Goal: Check status: Check status

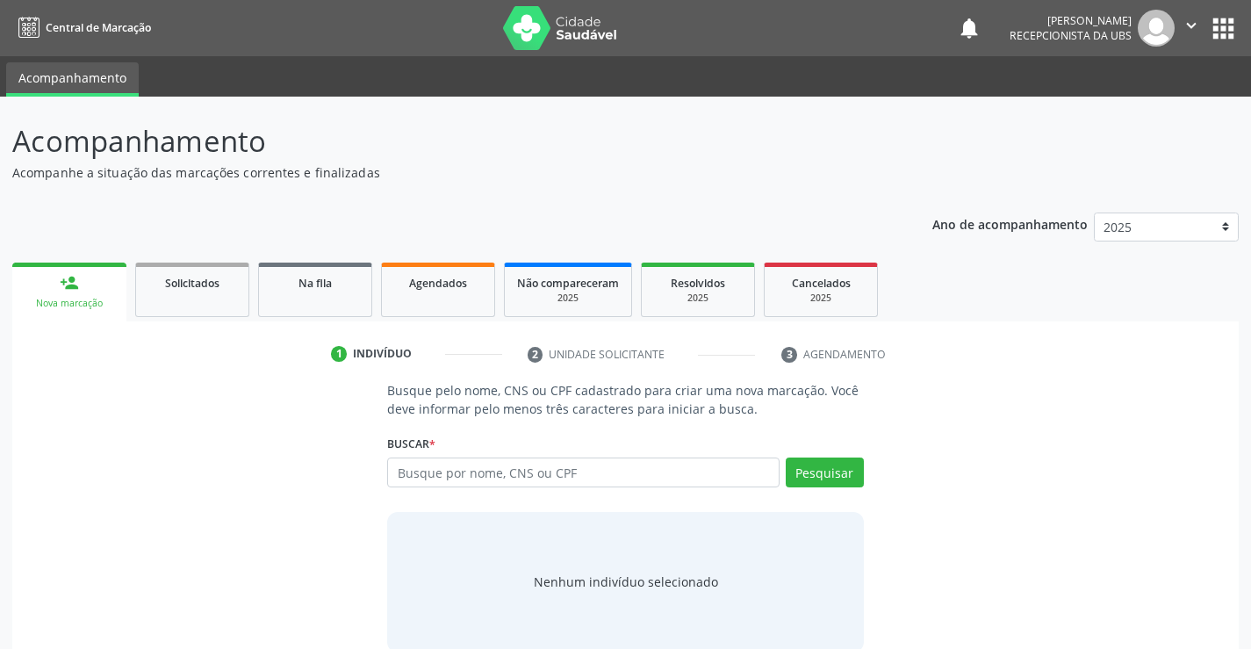
click at [445, 479] on input "text" at bounding box center [583, 473] width 392 height 30
type input "704103264884050"
click at [822, 476] on button "Pesquisar" at bounding box center [825, 473] width 78 height 30
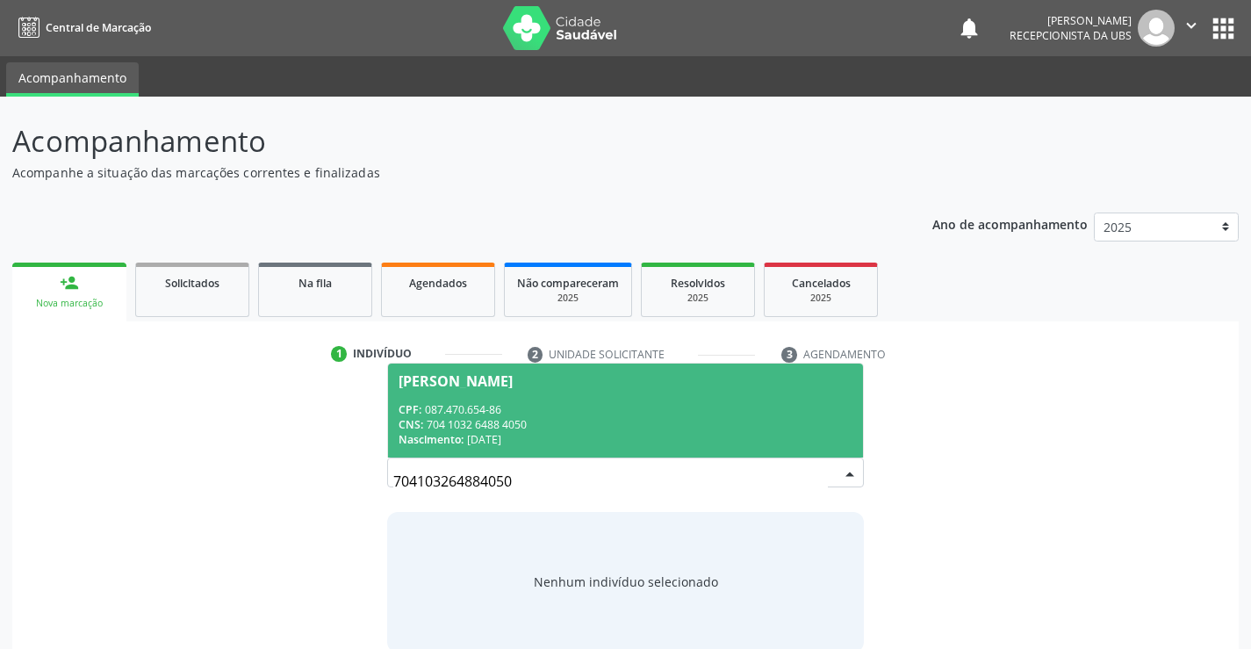
click at [671, 404] on div "CPF: 087.470.654-86" at bounding box center [625, 409] width 453 height 15
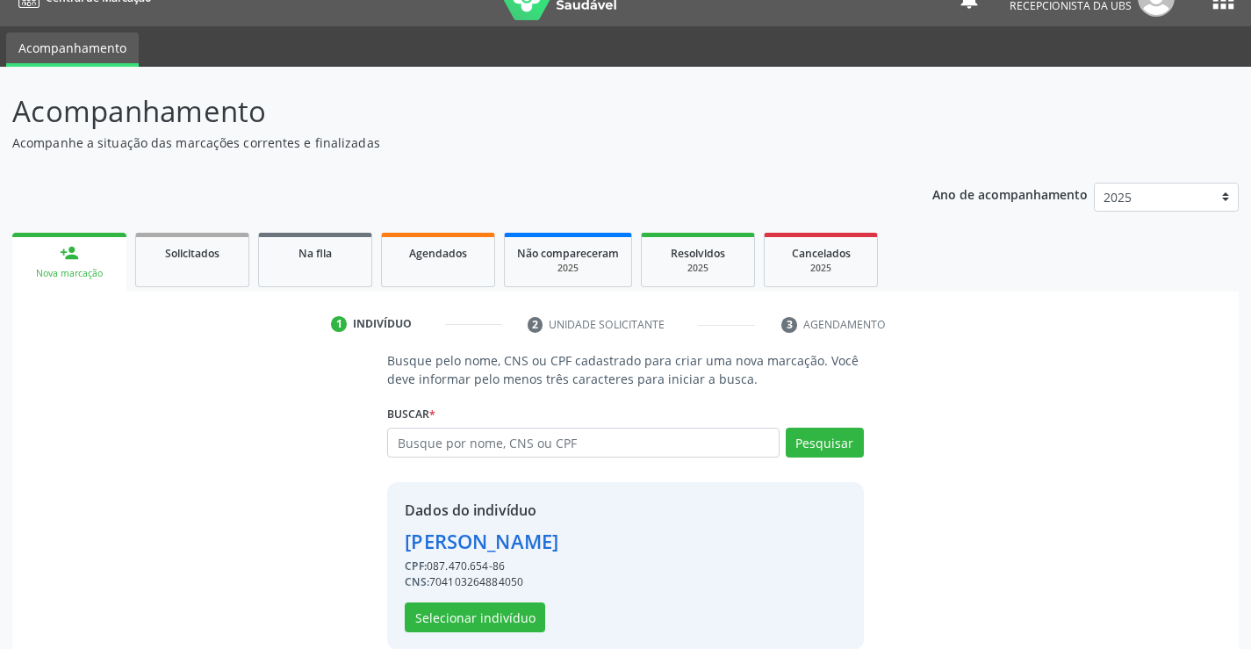
scroll to position [55, 0]
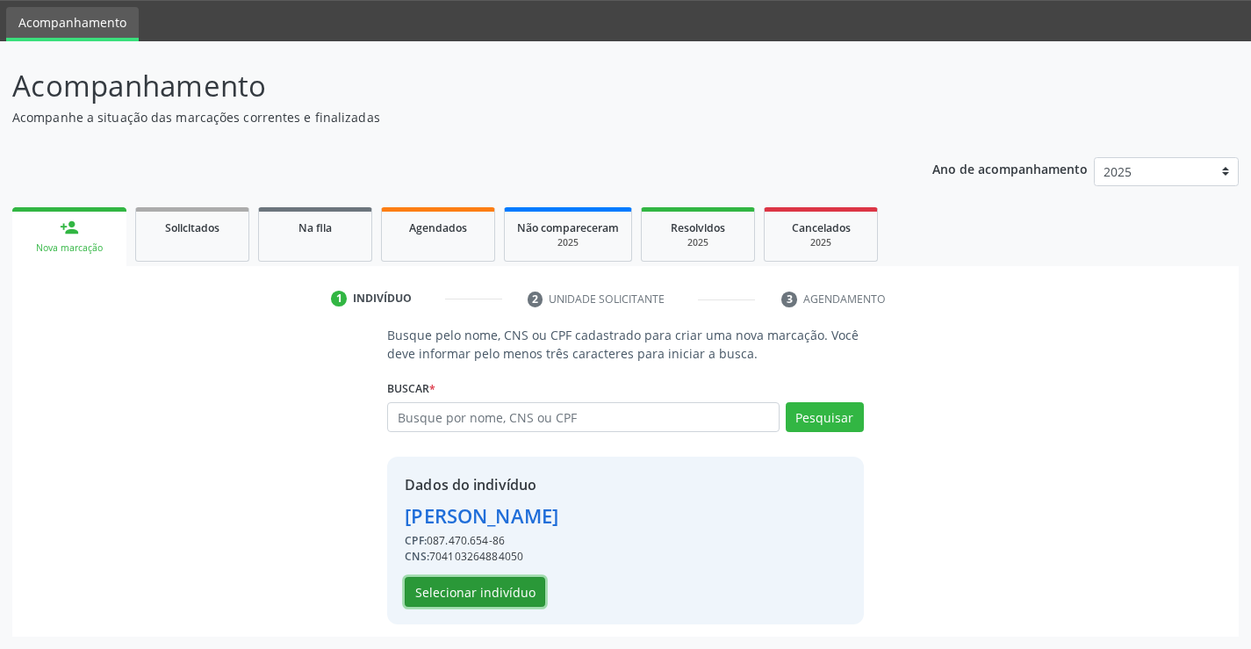
click at [488, 598] on button "Selecionar indivíduo" at bounding box center [475, 592] width 141 height 30
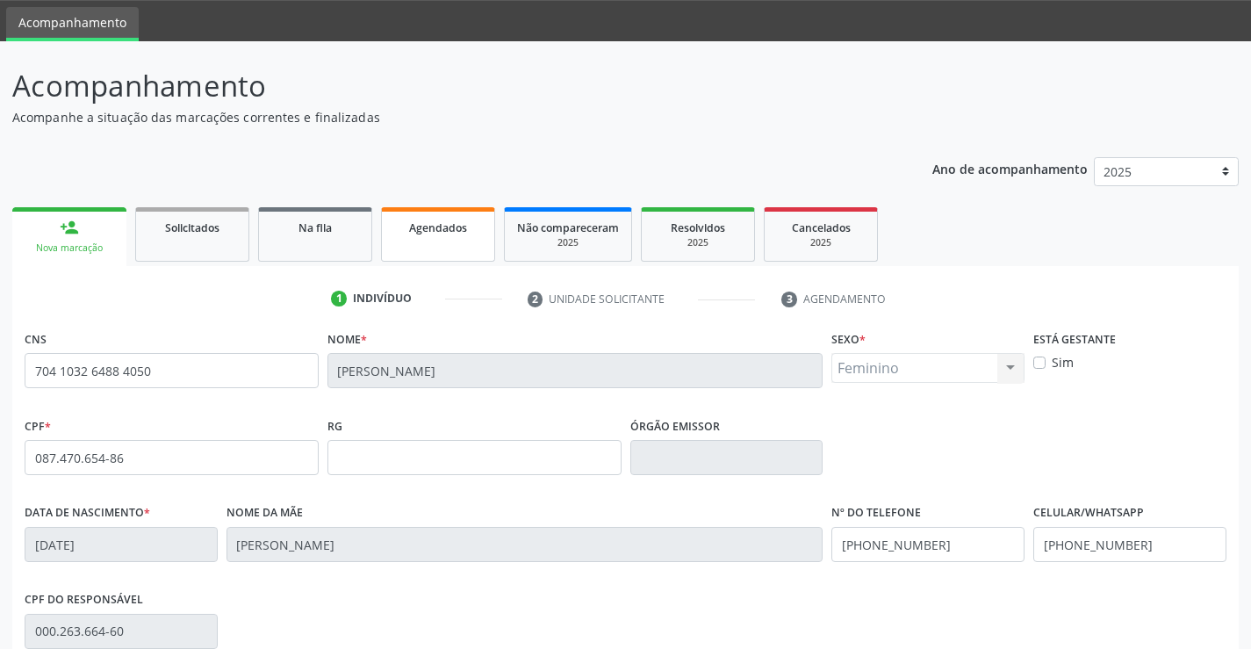
click at [472, 246] on link "Agendados" at bounding box center [438, 234] width 114 height 54
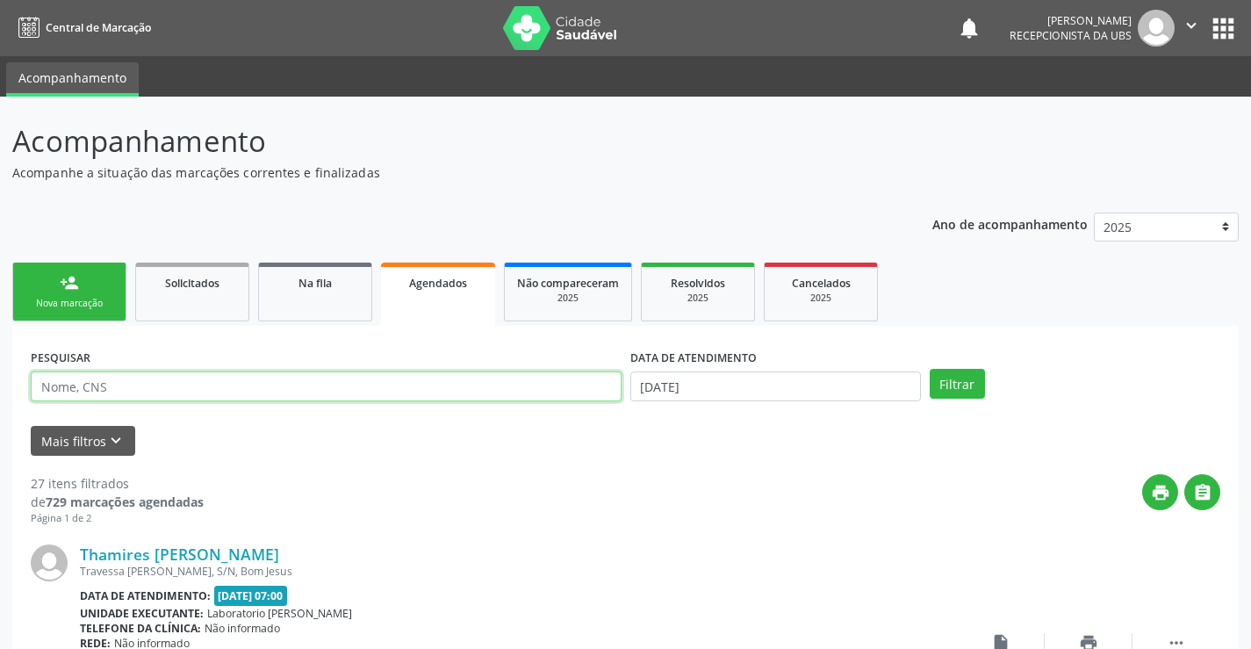
click at [349, 393] on input "text" at bounding box center [326, 386] width 591 height 30
type input "704103264884050"
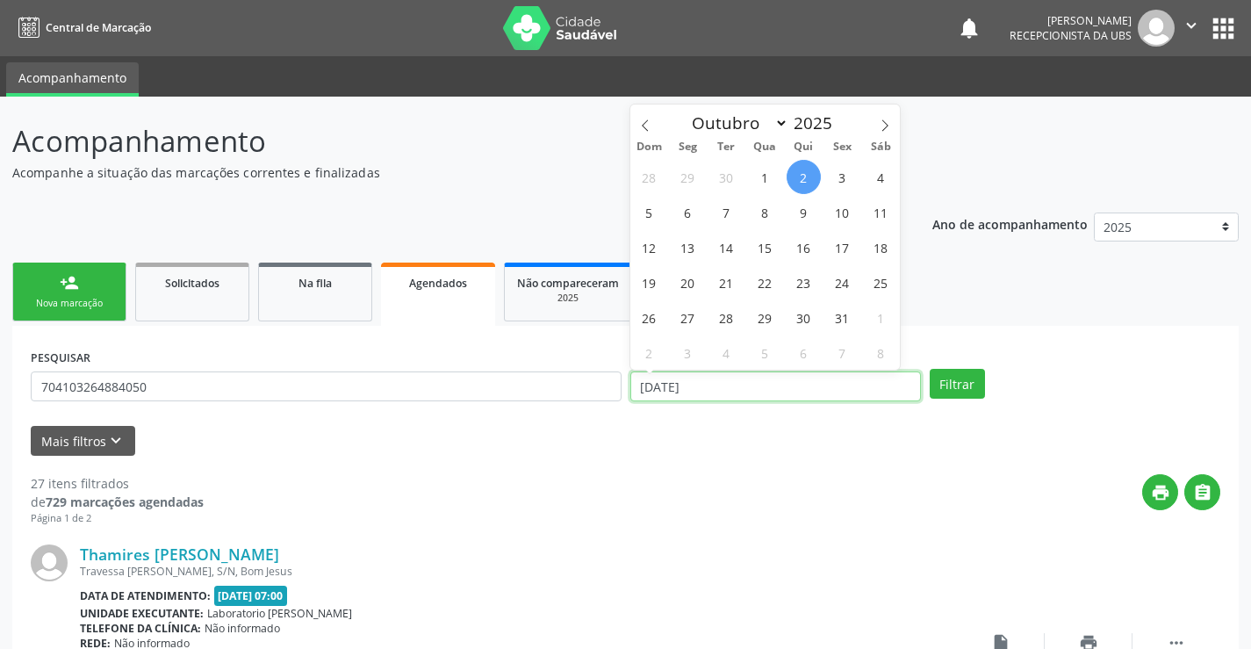
click at [784, 386] on input "[DATE]" at bounding box center [776, 386] width 291 height 30
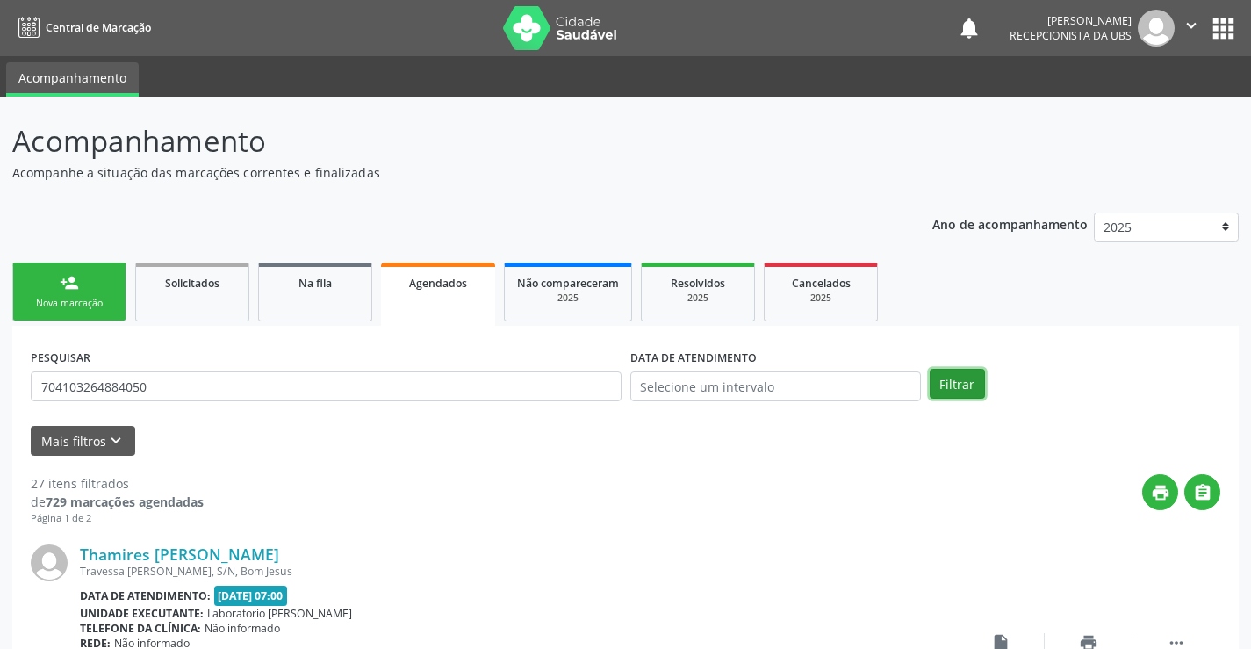
click at [948, 374] on button "Filtrar" at bounding box center [957, 384] width 55 height 30
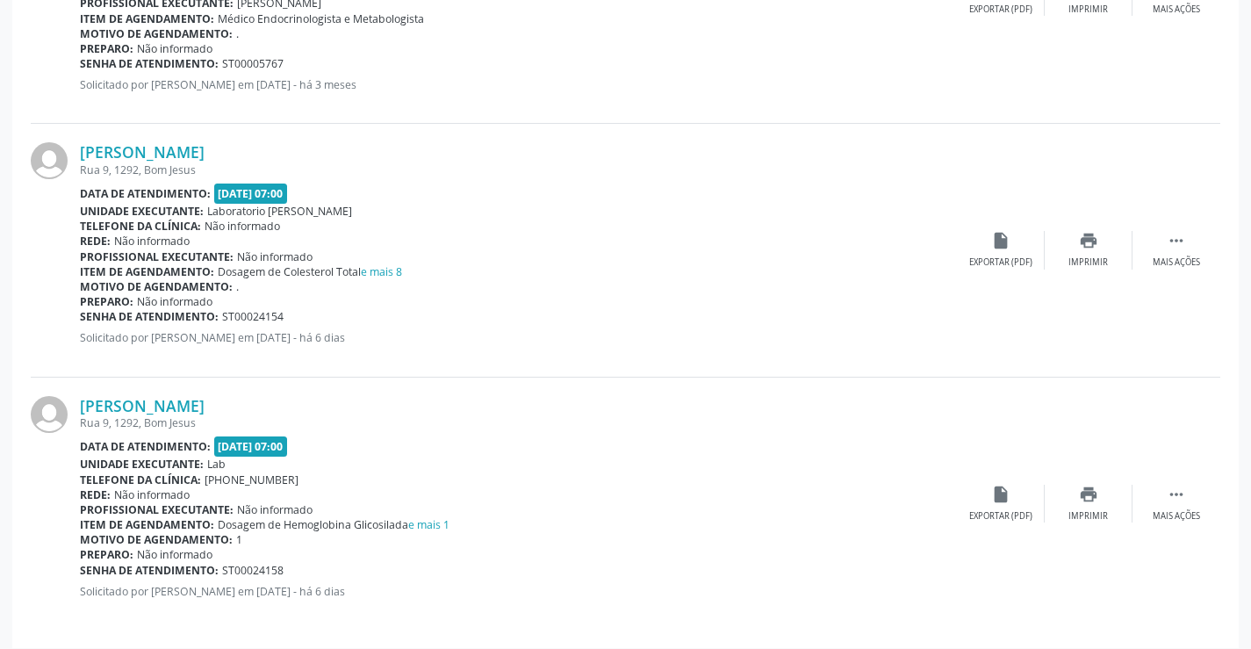
scroll to position [667, 0]
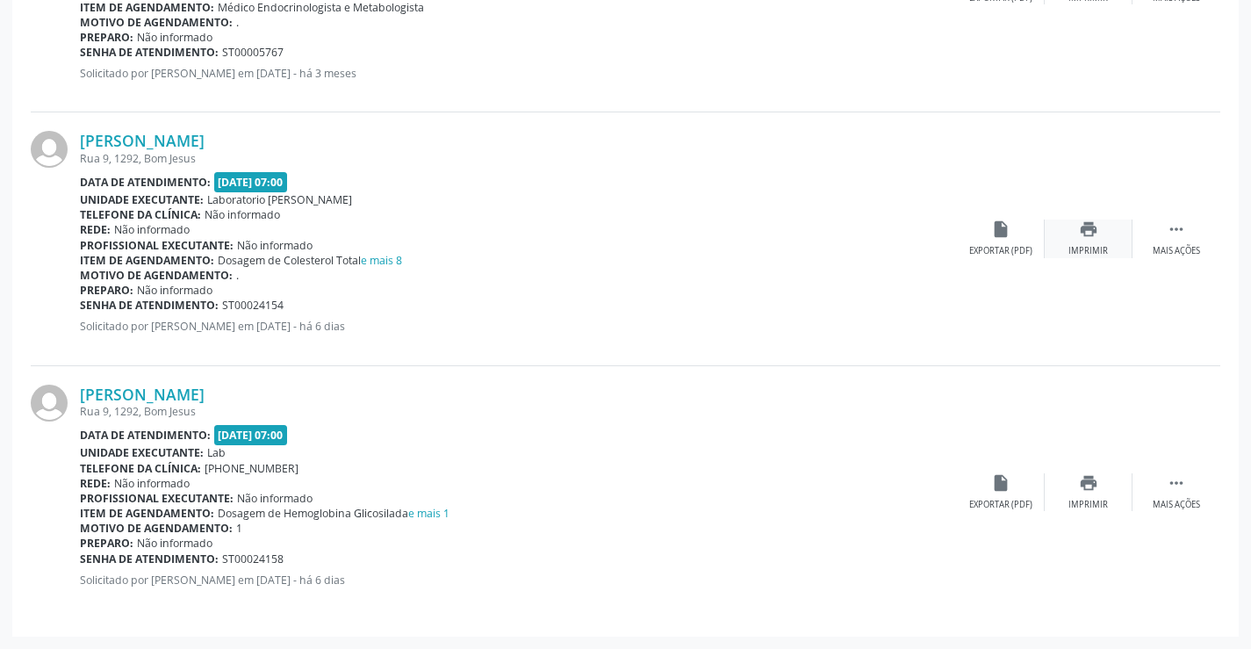
click at [1079, 227] on icon "print" at bounding box center [1088, 229] width 19 height 19
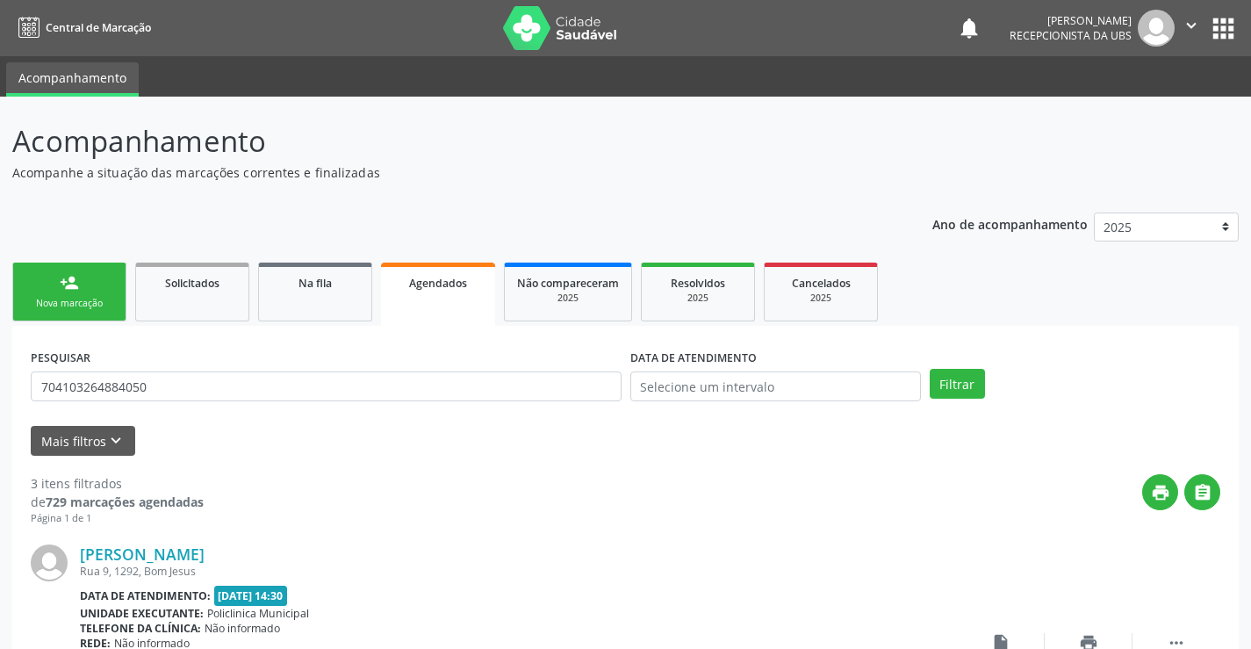
click at [474, 289] on div "Agendados" at bounding box center [438, 282] width 90 height 18
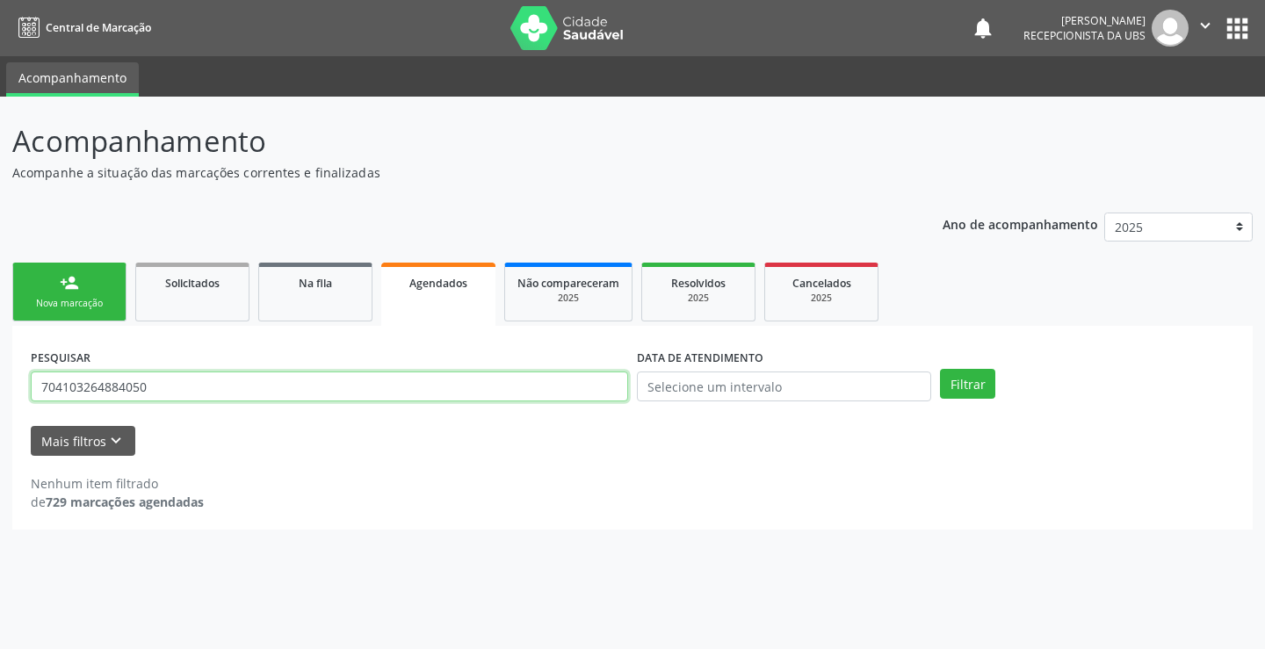
click at [364, 386] on input "704103264884050" at bounding box center [329, 386] width 597 height 30
type input "7"
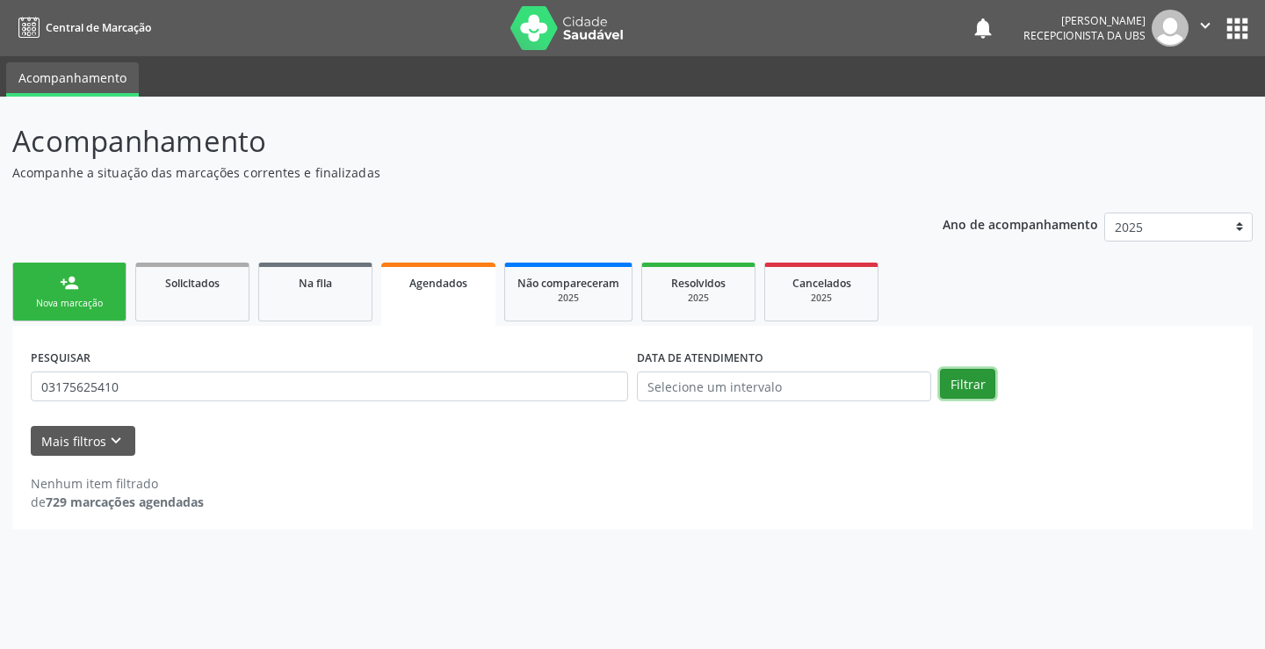
click at [954, 381] on button "Filtrar" at bounding box center [967, 384] width 55 height 30
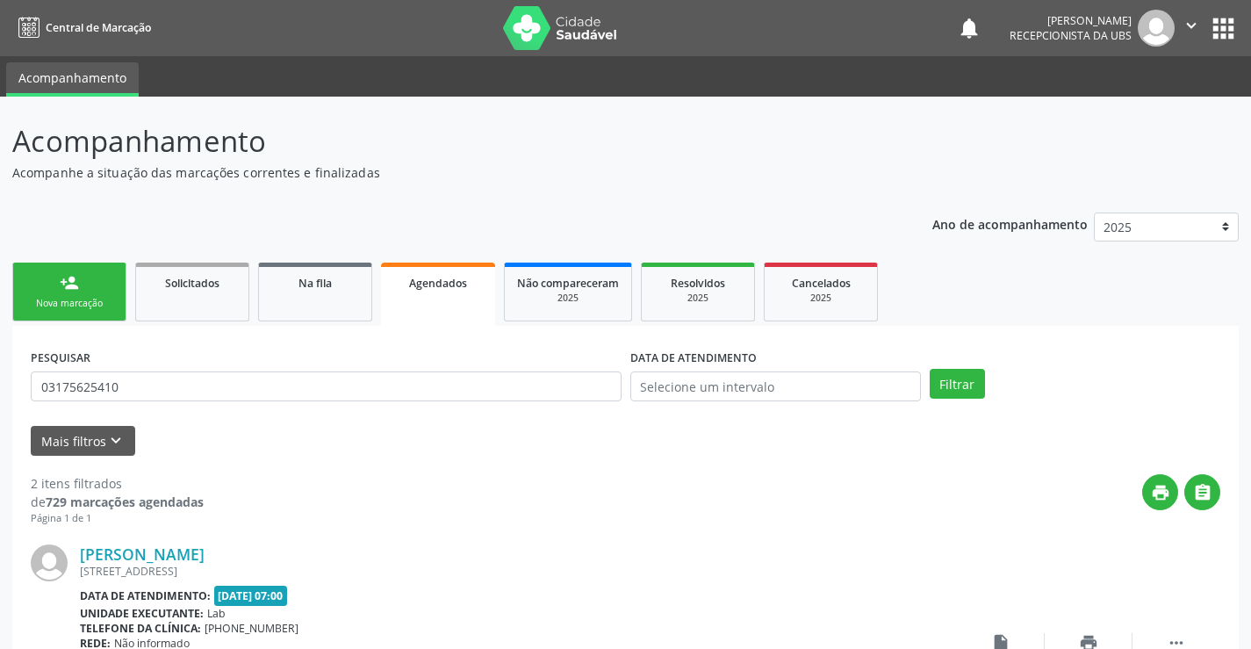
click at [451, 303] on link "Agendados" at bounding box center [438, 294] width 114 height 63
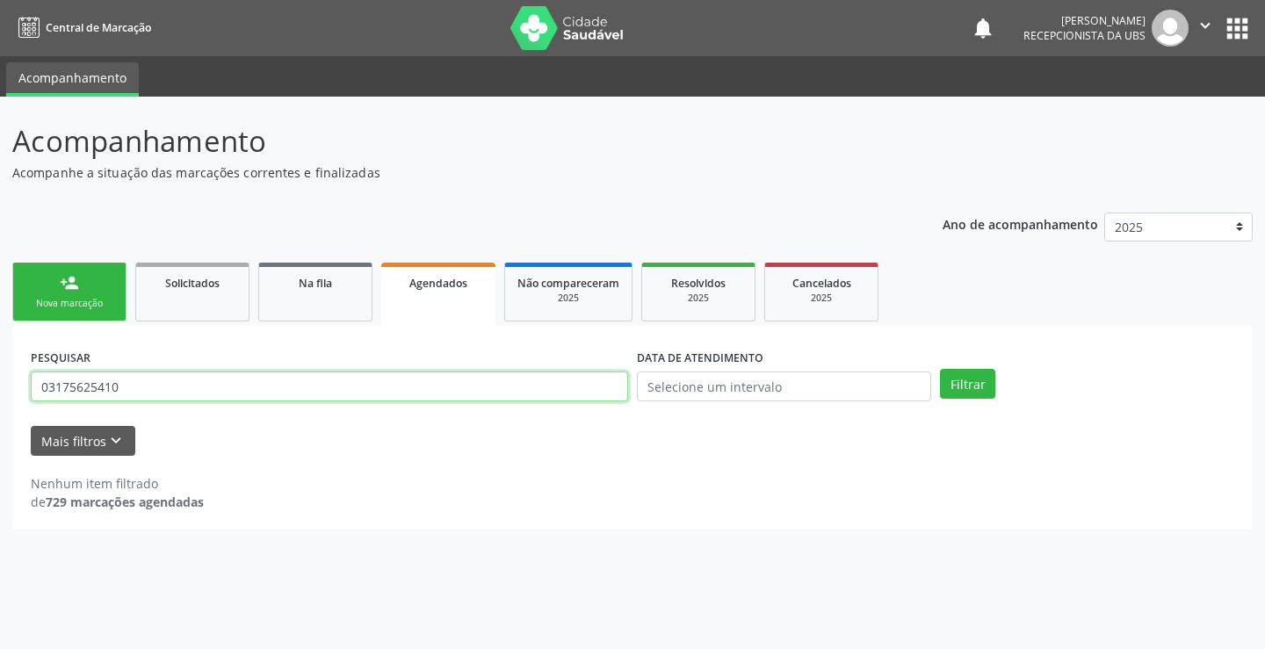
click at [246, 395] on input "03175625410" at bounding box center [329, 386] width 597 height 30
type input "0"
click at [474, 297] on link "Agendados" at bounding box center [438, 294] width 114 height 63
click at [444, 381] on input "text" at bounding box center [329, 386] width 597 height 30
type input "03175625410"
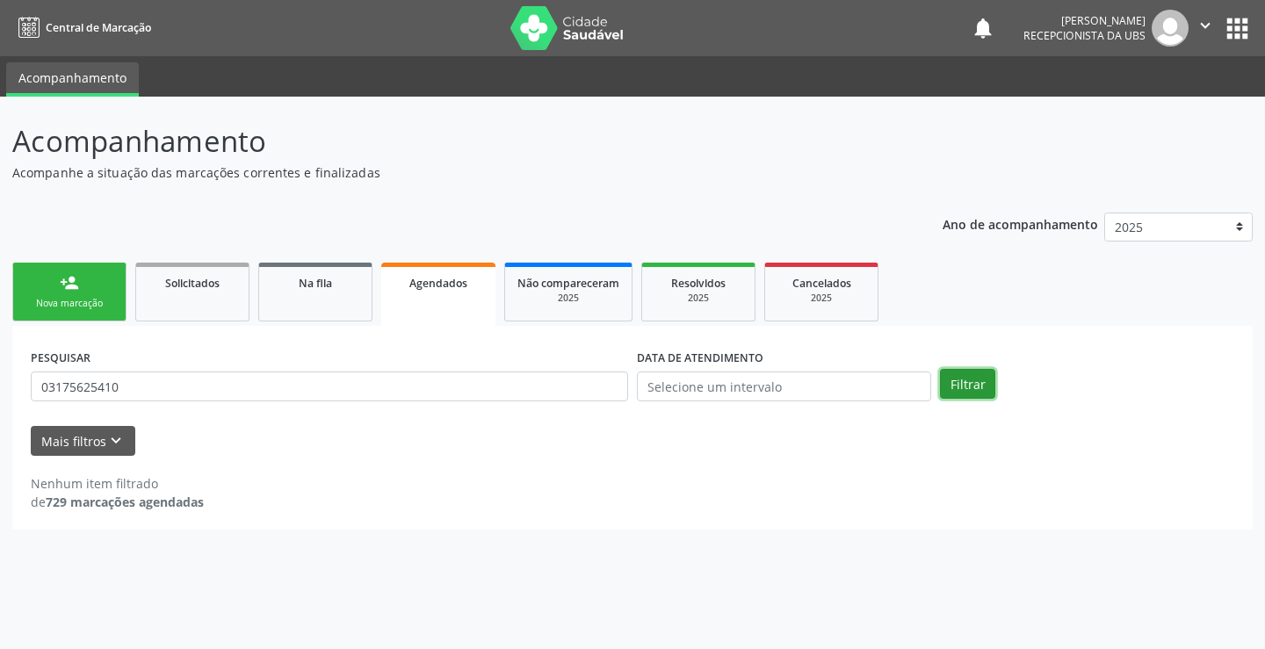
click at [970, 381] on button "Filtrar" at bounding box center [967, 384] width 55 height 30
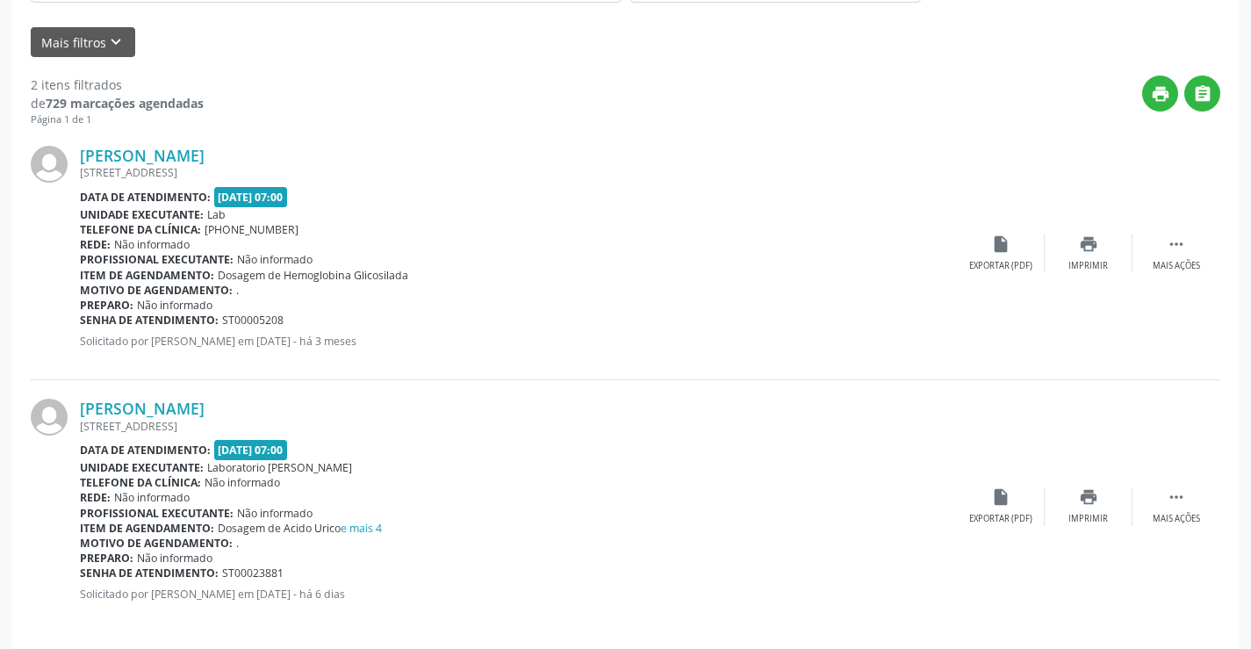
scroll to position [414, 0]
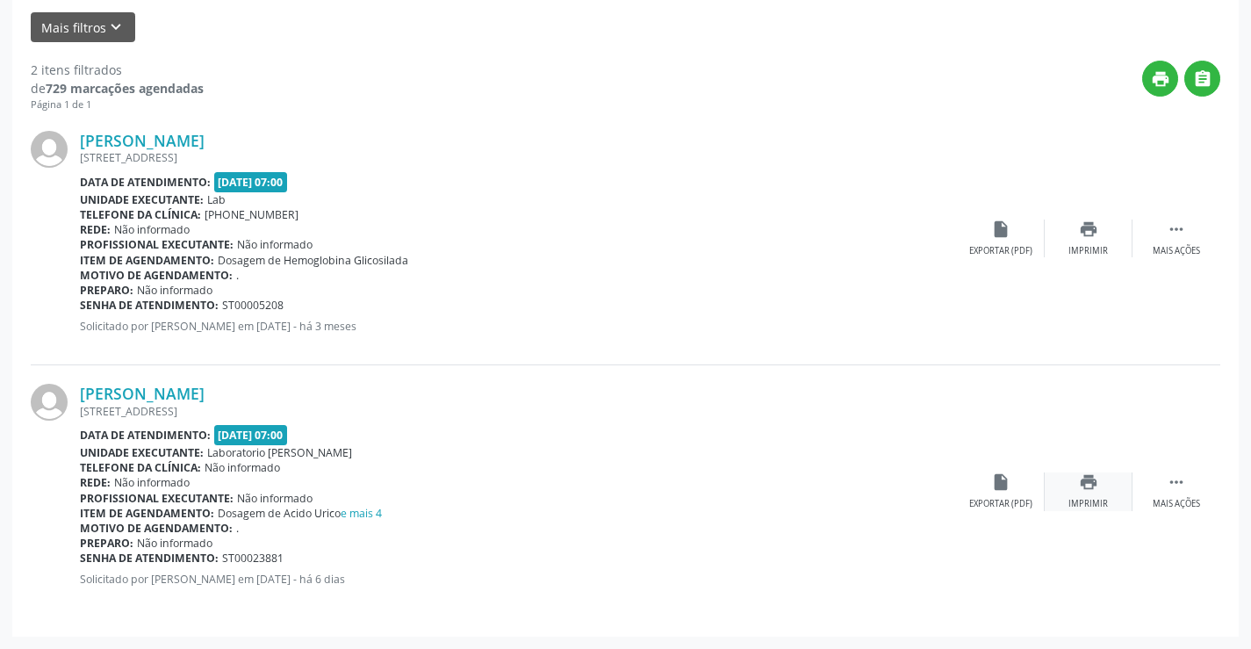
click at [1103, 494] on div "print Imprimir" at bounding box center [1089, 491] width 88 height 38
